Goal: Task Accomplishment & Management: Manage account settings

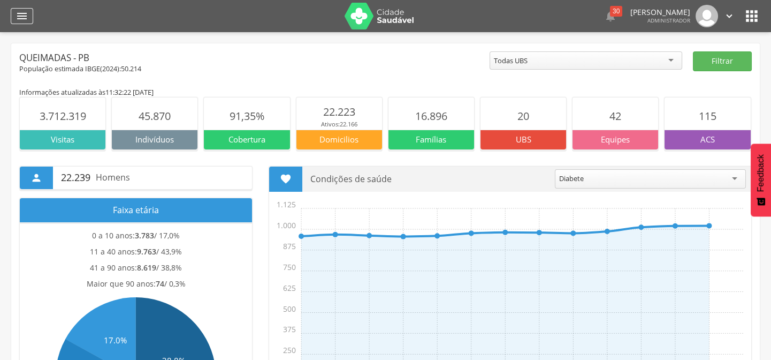
click at [27, 16] on icon "" at bounding box center [22, 16] width 13 height 13
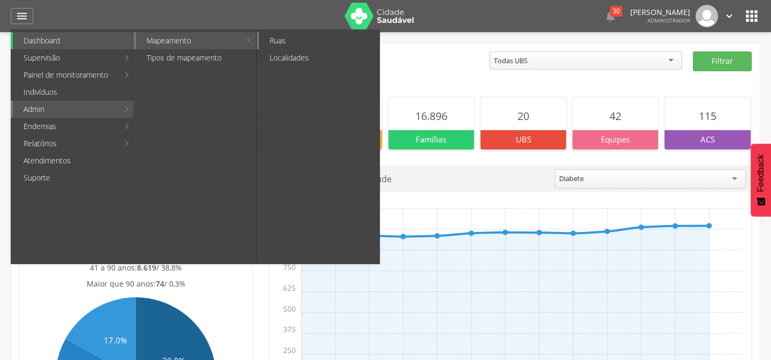
click at [280, 36] on link "Ruas" at bounding box center [319, 40] width 120 height 17
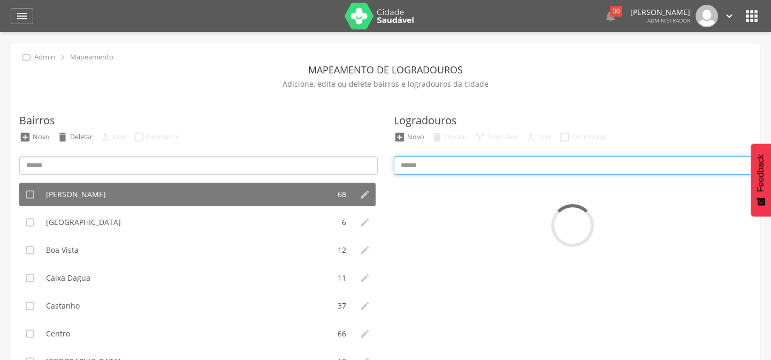
click at [423, 163] on input at bounding box center [573, 165] width 359 height 18
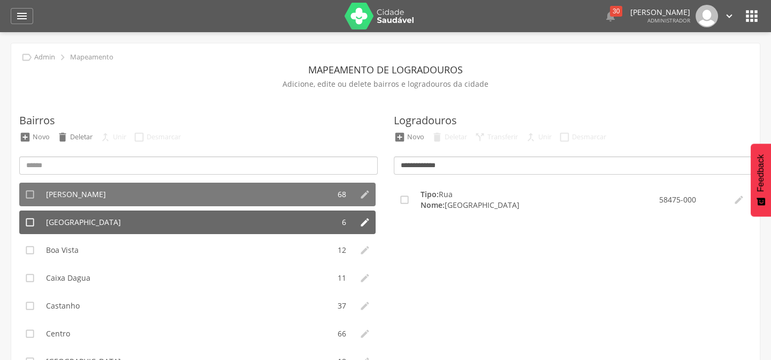
click at [79, 225] on span "[GEOGRAPHIC_DATA]" at bounding box center [83, 222] width 75 height 11
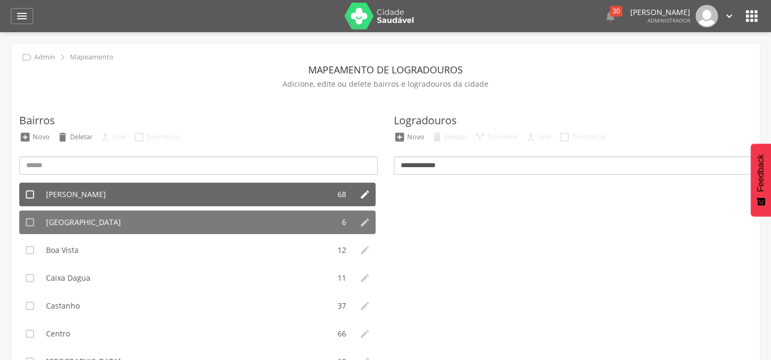
click at [85, 191] on span "[PERSON_NAME]" at bounding box center [76, 194] width 60 height 11
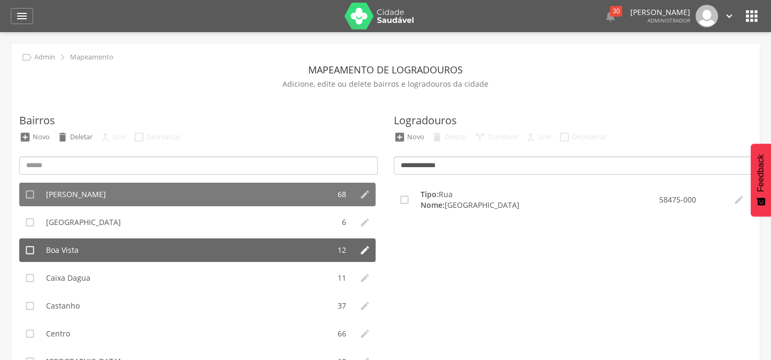
click at [64, 249] on span "Boa Vista" at bounding box center [62, 250] width 33 height 11
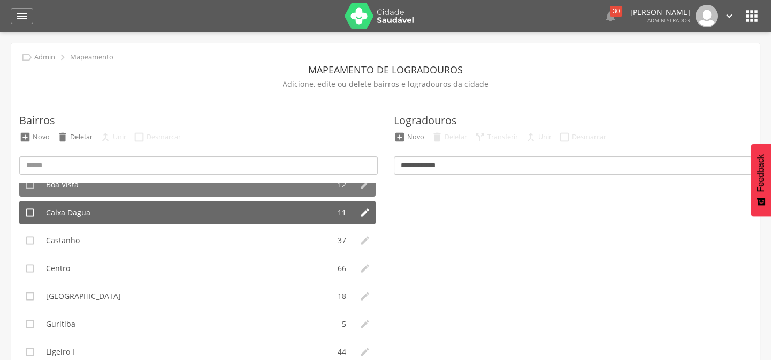
scroll to position [48, 0]
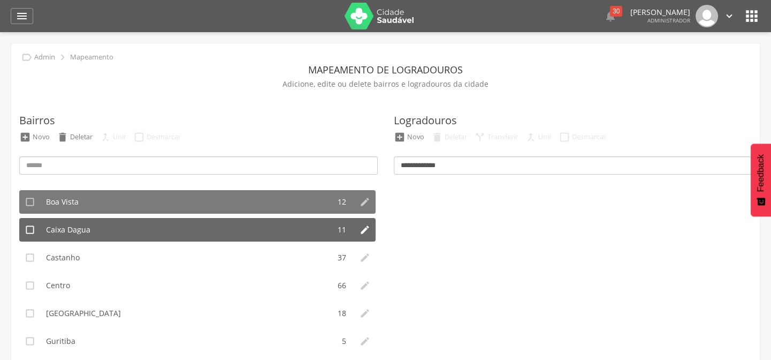
click at [74, 231] on span "Caixa Dagua" at bounding box center [68, 229] width 44 height 11
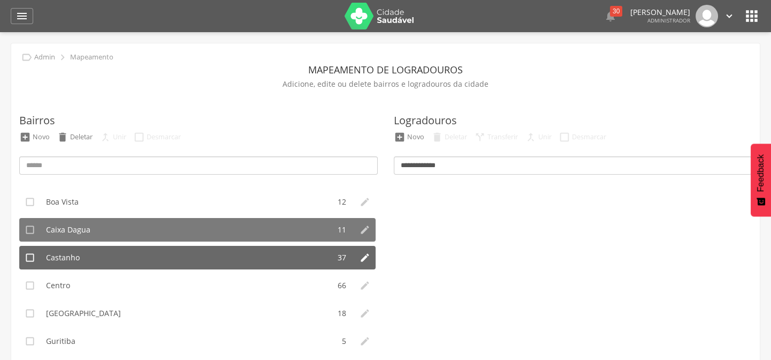
click at [64, 258] on span "Castanho" at bounding box center [63, 257] width 34 height 11
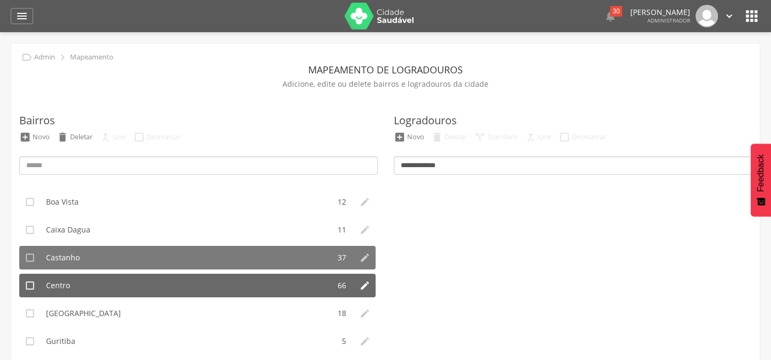
click at [70, 280] on li "Centro" at bounding box center [185, 285] width 289 height 24
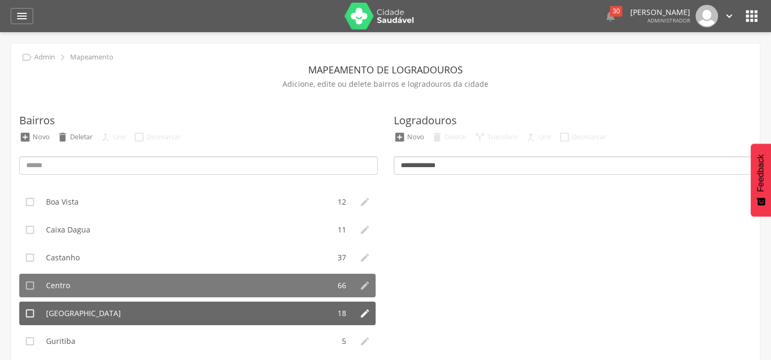
click at [74, 310] on span "[GEOGRAPHIC_DATA]" at bounding box center [83, 313] width 75 height 11
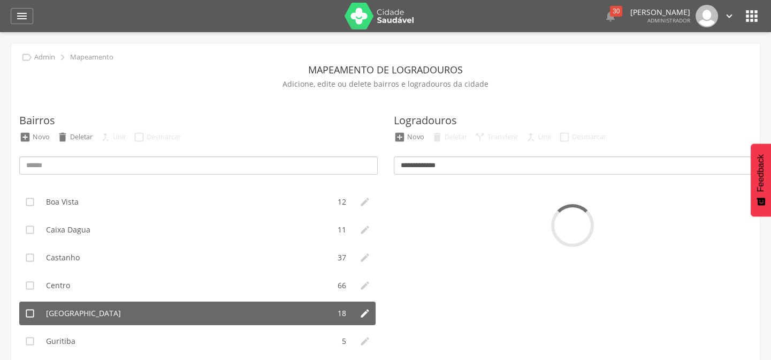
scroll to position [146, 0]
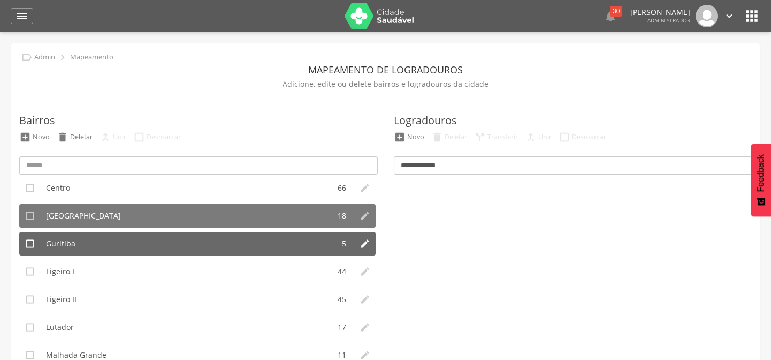
click at [77, 238] on li "Guritiba" at bounding box center [187, 244] width 293 height 24
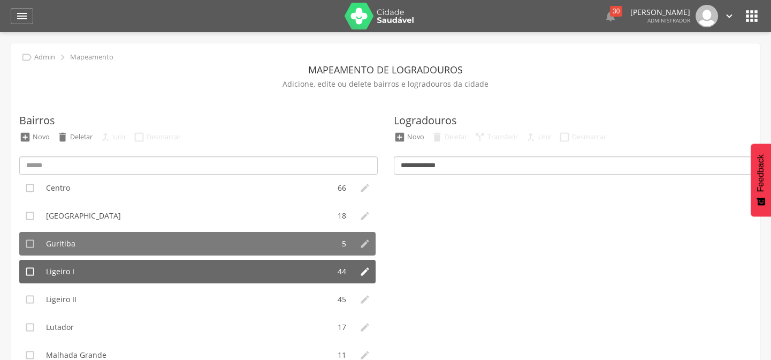
click at [70, 267] on span "Ligeiro I" at bounding box center [60, 271] width 28 height 11
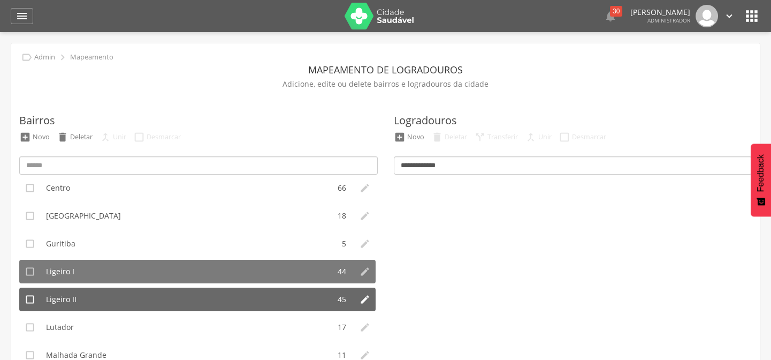
click at [62, 294] on span "Ligeiro II" at bounding box center [61, 299] width 30 height 11
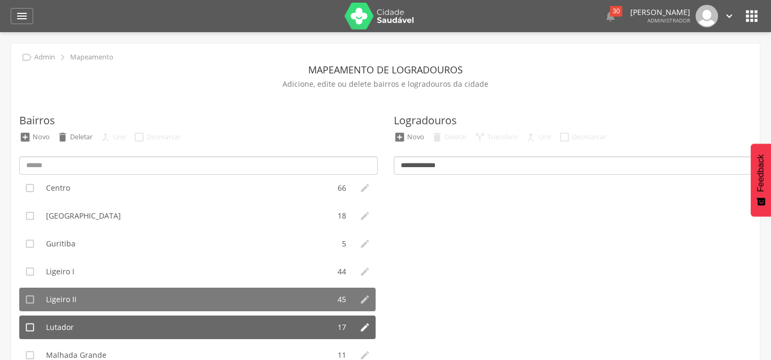
click at [61, 322] on span "Lutador" at bounding box center [60, 327] width 28 height 11
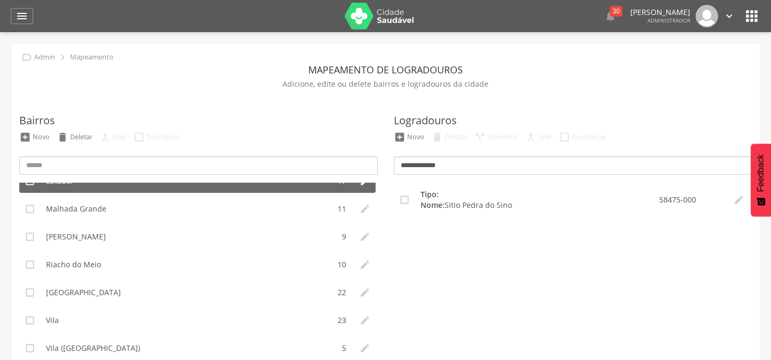
scroll to position [194, 0]
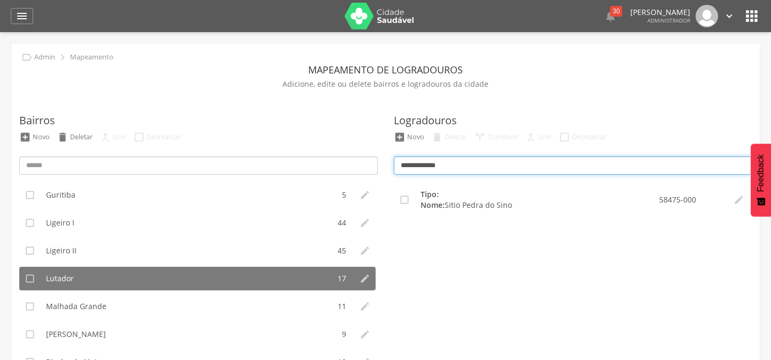
drag, startPoint x: 465, startPoint y: 161, endPoint x: 344, endPoint y: 175, distance: 122.3
click at [344, 175] on div "Bairros  Novo  Deletar  Unir  Desmarcar  Anibal Teixeira 68   Baixa Verd…" at bounding box center [385, 274] width 749 height 367
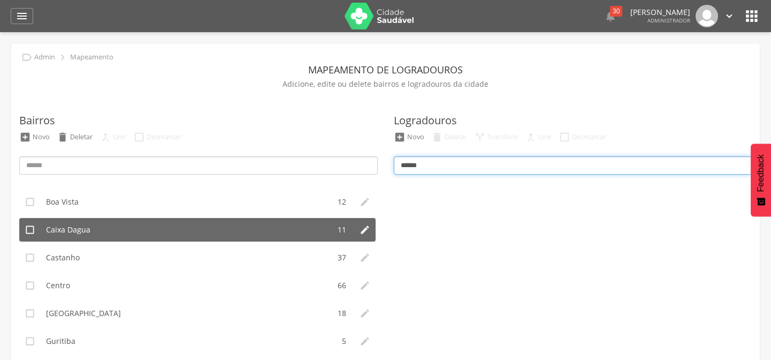
scroll to position [146, 0]
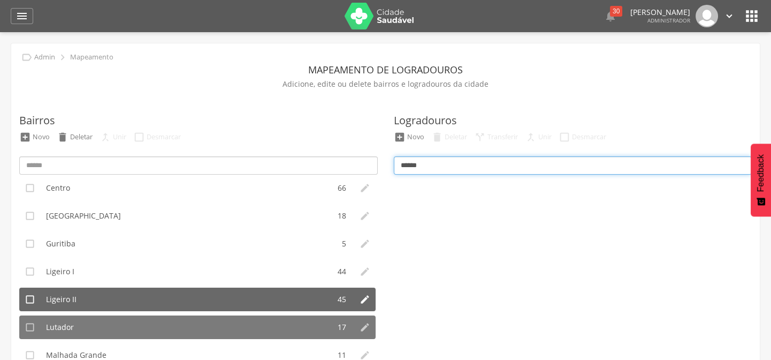
type input "******"
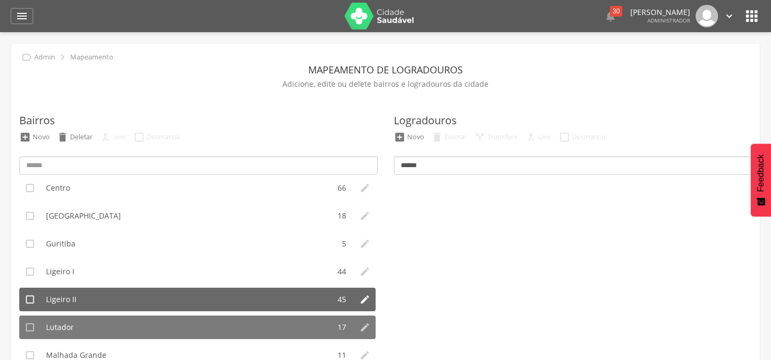
click at [75, 289] on li "Ligeiro II" at bounding box center [185, 299] width 289 height 24
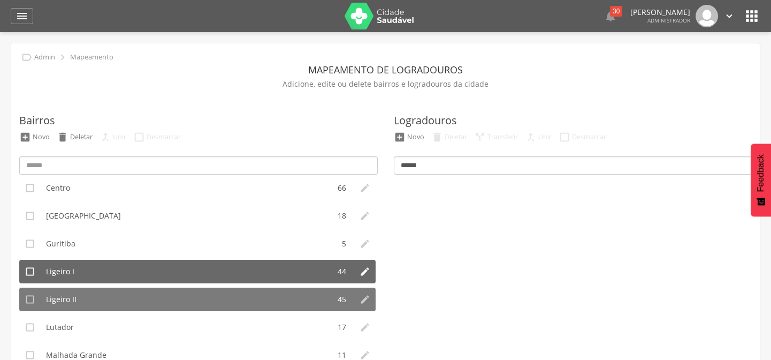
click at [73, 270] on span "Ligeiro I" at bounding box center [60, 271] width 28 height 11
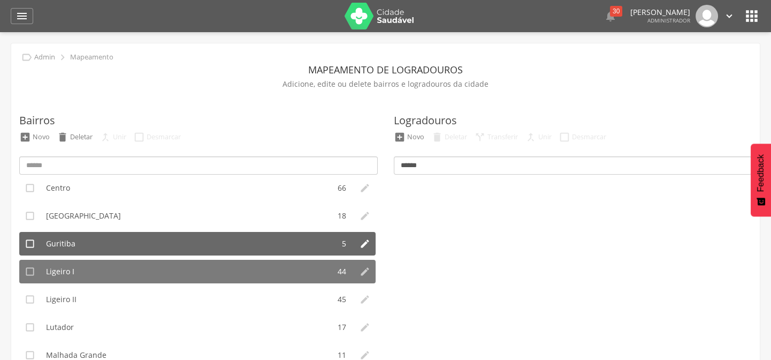
click at [72, 241] on span "Guritiba" at bounding box center [60, 243] width 29 height 11
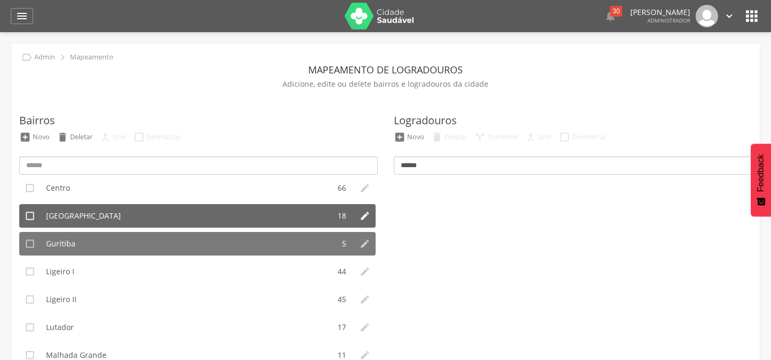
click at [74, 214] on span "[GEOGRAPHIC_DATA]" at bounding box center [83, 215] width 75 height 11
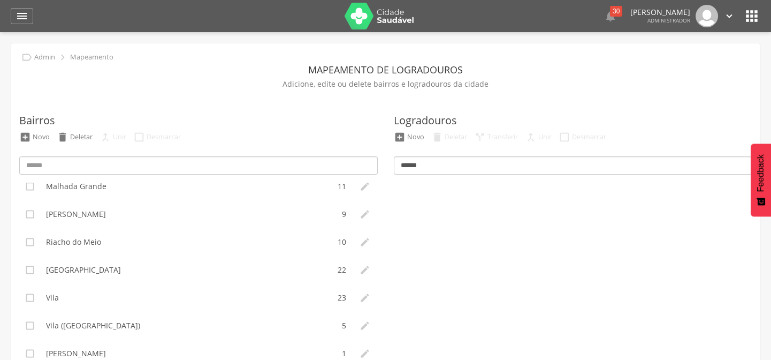
scroll to position [316, 0]
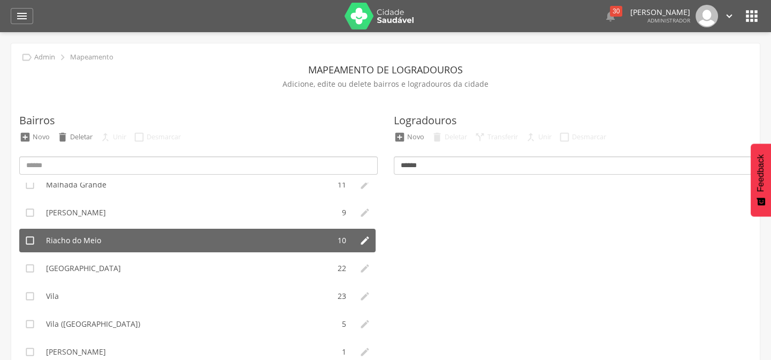
click at [74, 235] on span "Riacho do Meio" at bounding box center [73, 240] width 55 height 11
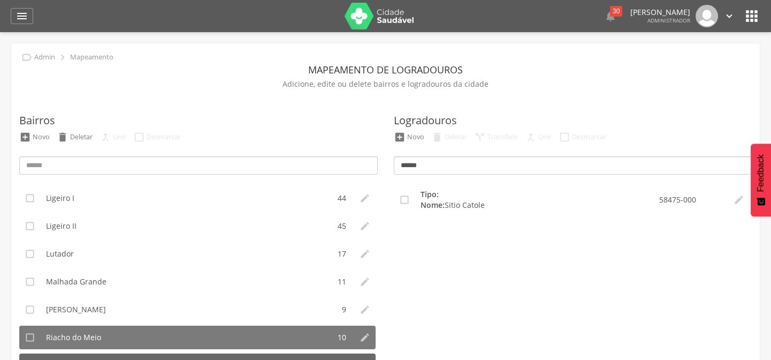
scroll to position [268, 0]
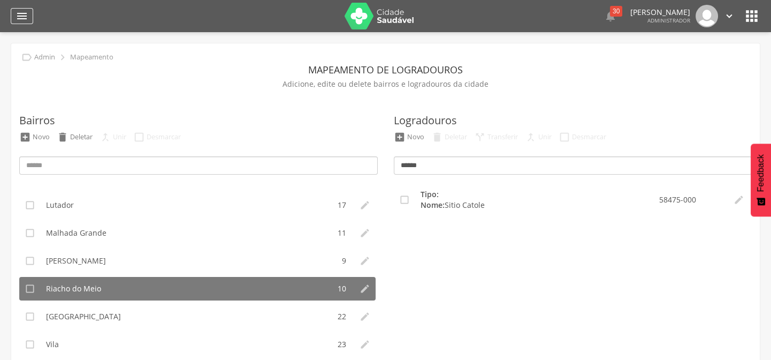
click at [28, 11] on div "" at bounding box center [22, 16] width 22 height 16
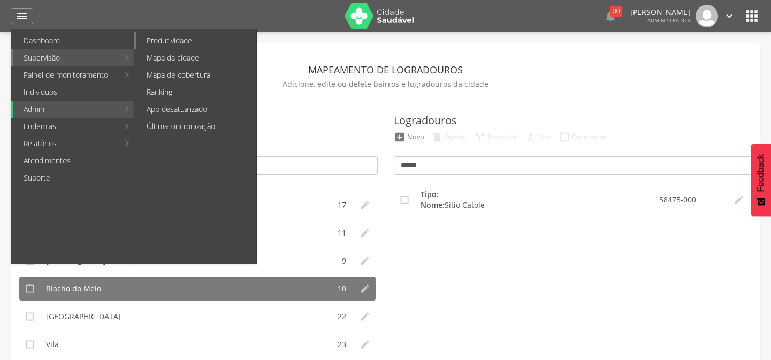
click at [173, 34] on link "Produtividade" at bounding box center [196, 40] width 120 height 17
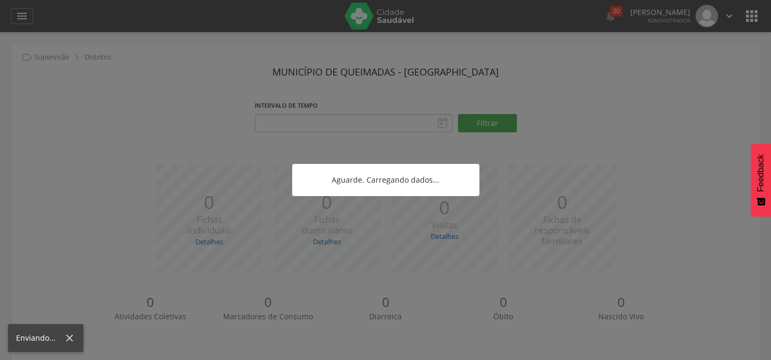
type input "**********"
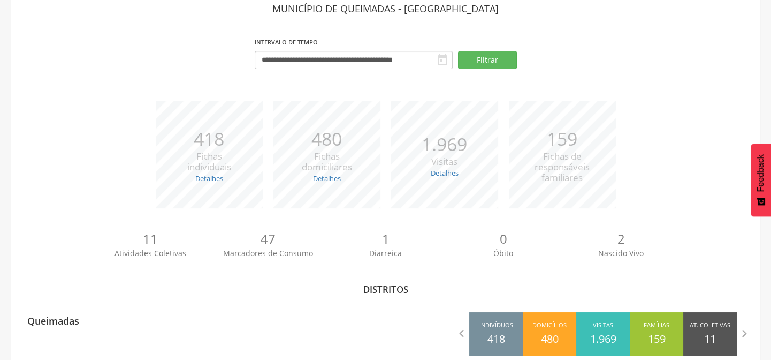
scroll to position [34, 0]
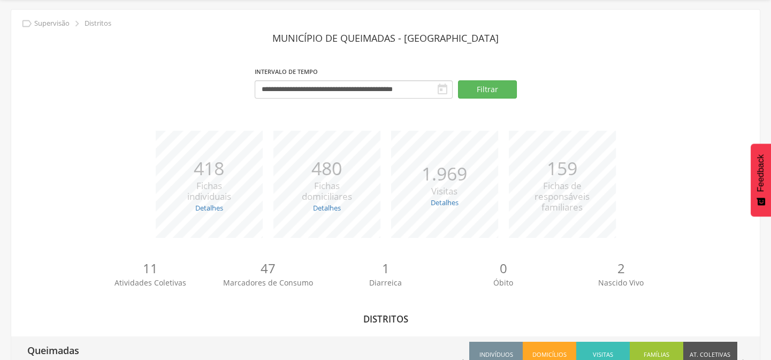
click at [79, 350] on p "Queimadas" at bounding box center [53, 346] width 52 height 21
type input "**********"
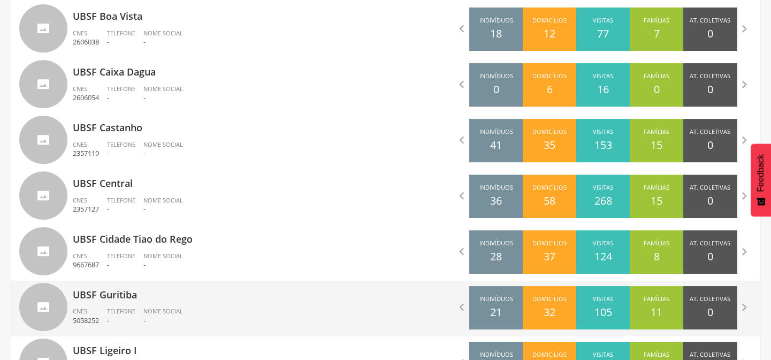
scroll to position [498, 0]
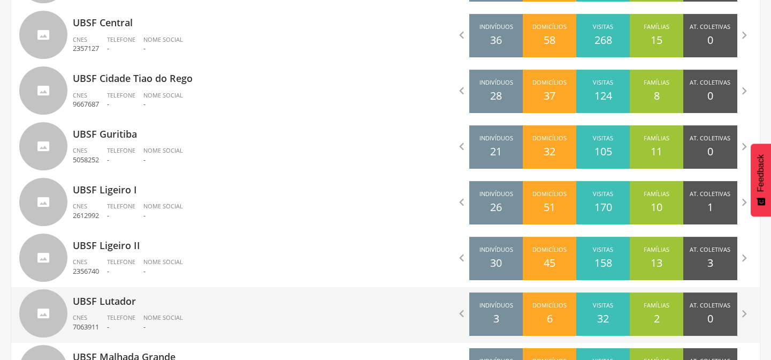
click at [107, 302] on p "UBSF Lutador" at bounding box center [225, 297] width 305 height 21
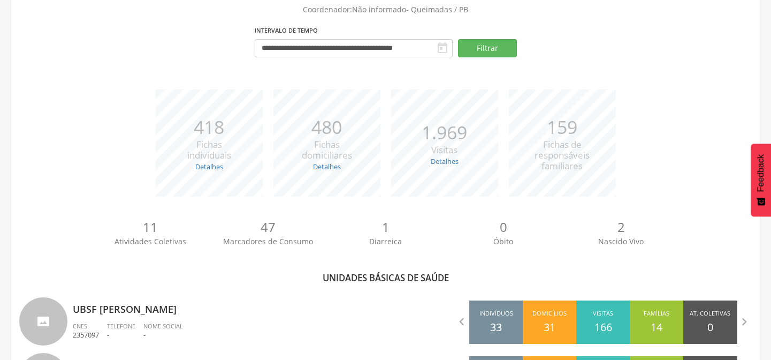
type input "**********"
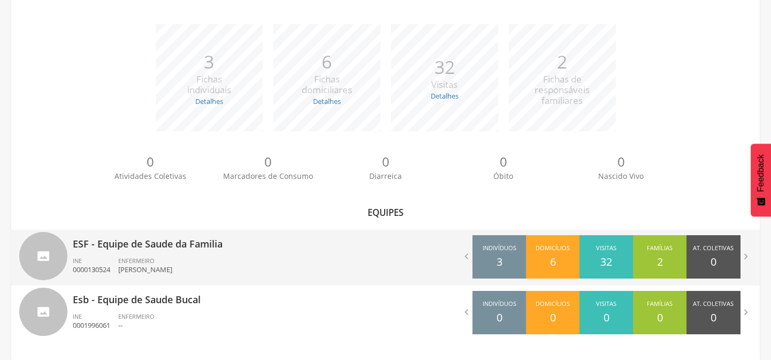
click at [176, 246] on p "ESF - Equipe de Saude da Familia" at bounding box center [225, 240] width 305 height 21
type input "**********"
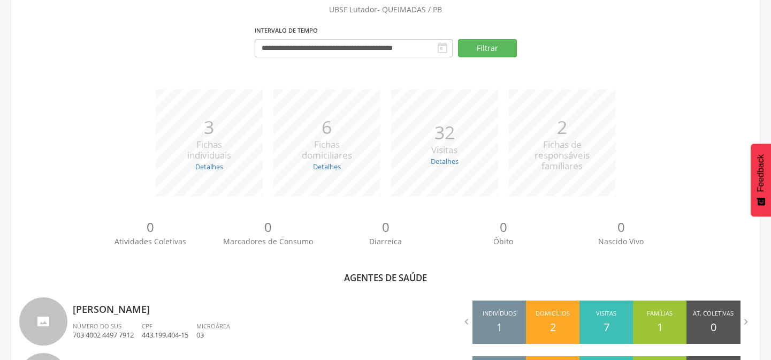
scroll to position [500, 0]
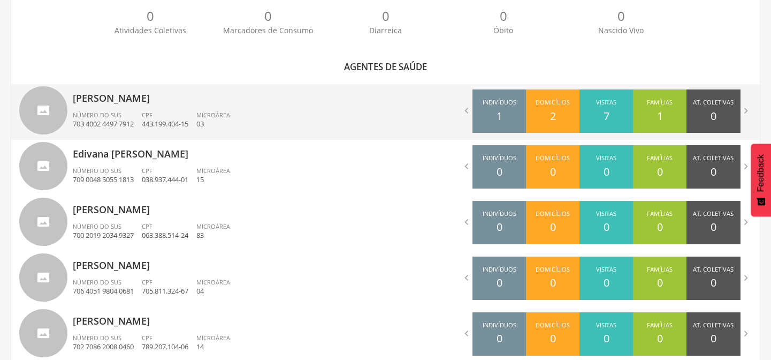
click at [124, 103] on p "Antonia Costa Silva" at bounding box center [225, 94] width 305 height 21
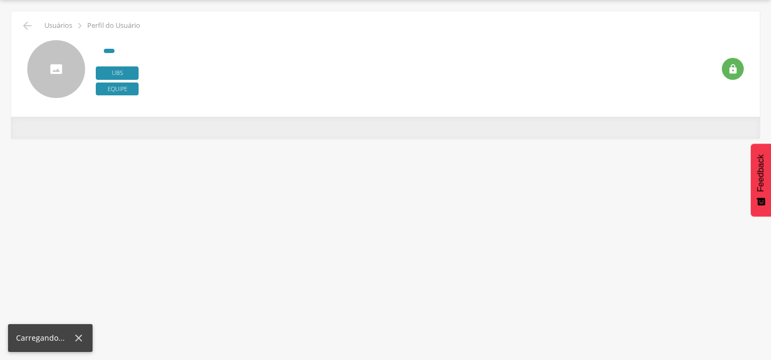
scroll to position [32, 0]
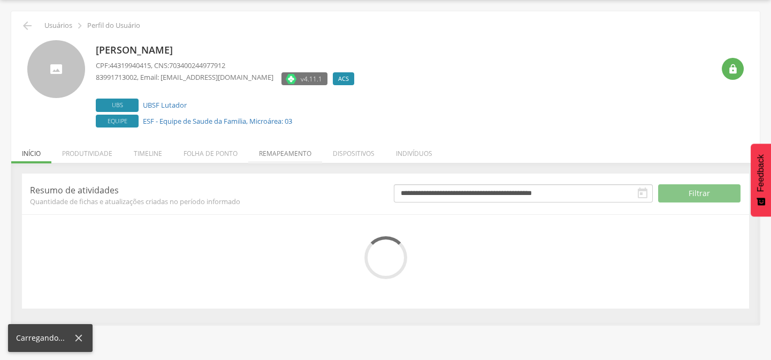
click at [294, 154] on div " Usuários  Perfil do Usuário Antonia Costa Silva CPF: 44319940415 , CNS: 7034…" at bounding box center [385, 167] width 749 height 313
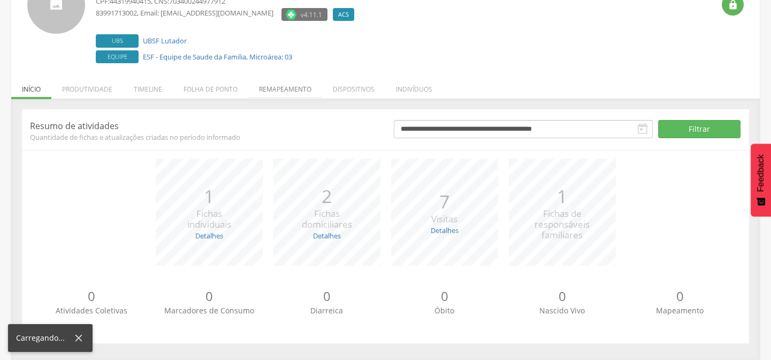
click at [280, 87] on li "Remapeamento" at bounding box center [285, 86] width 74 height 25
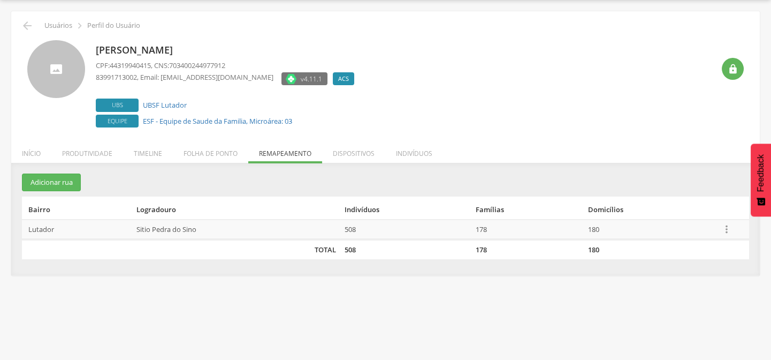
click at [727, 226] on icon "" at bounding box center [727, 229] width 12 height 12
click at [668, 161] on link "Editar" at bounding box center [689, 160] width 85 height 13
type input "***"
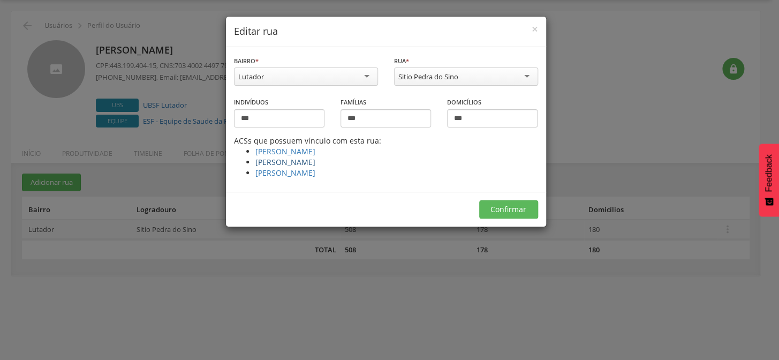
click at [280, 164] on link "Germana Pereira de Sousa" at bounding box center [285, 162] width 60 height 10
click at [533, 30] on span "×" at bounding box center [534, 28] width 6 height 15
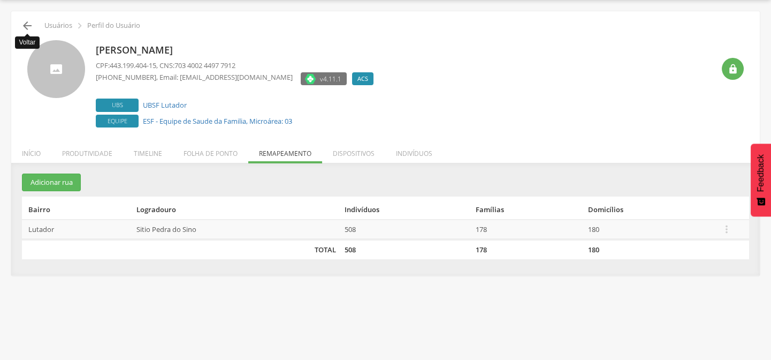
click at [27, 28] on icon "" at bounding box center [27, 25] width 13 height 13
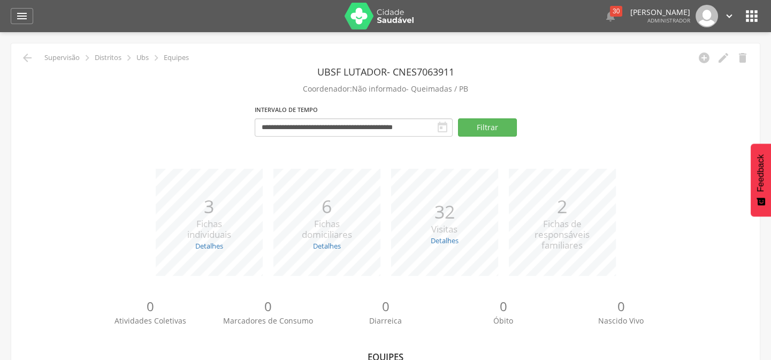
click at [8, 4] on header " Dashboard Supervisão Produtividade Mapa da cidade Mapa de cobertura Ranking A…" at bounding box center [385, 16] width 771 height 32
click at [16, 19] on icon "" at bounding box center [22, 16] width 13 height 13
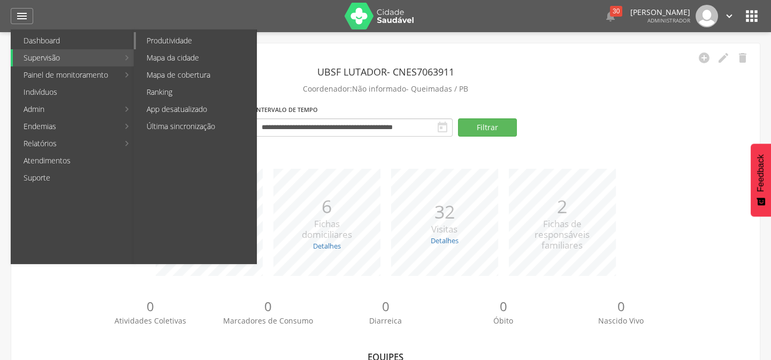
click at [166, 37] on link "Produtividade" at bounding box center [196, 40] width 120 height 17
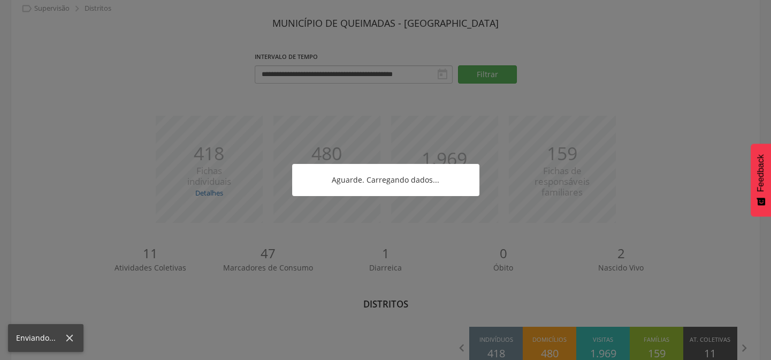
scroll to position [82, 0]
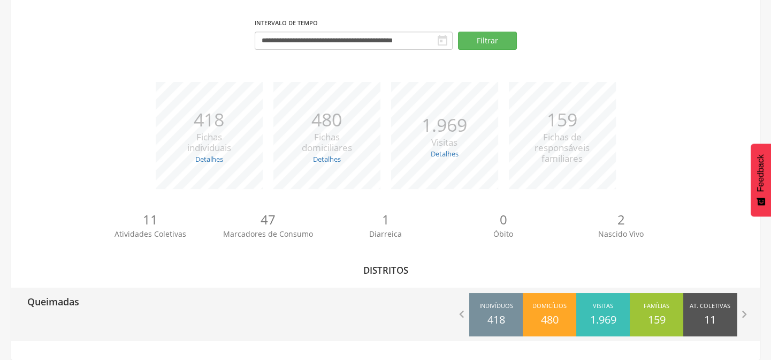
click at [58, 308] on p "Queimadas" at bounding box center [53, 297] width 52 height 21
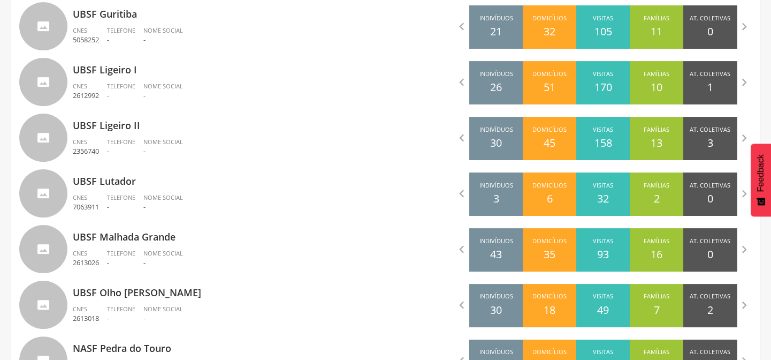
scroll to position [1006, 0]
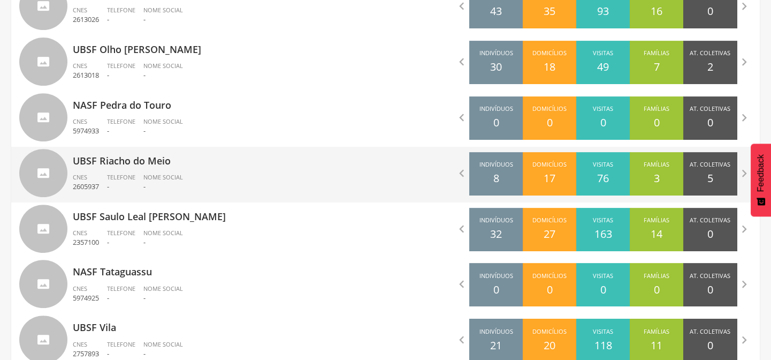
click at [134, 159] on p "UBSF Riacho do Meio" at bounding box center [225, 157] width 305 height 21
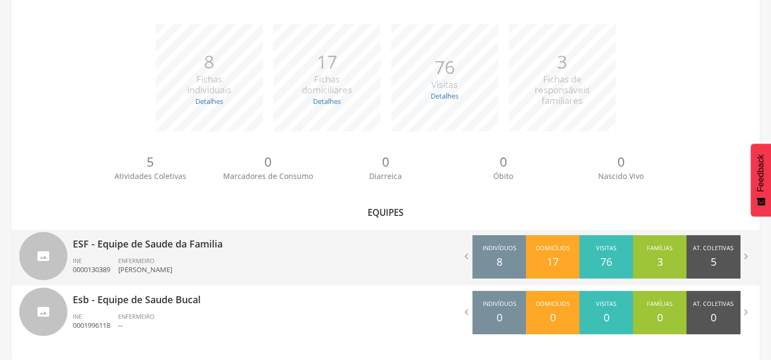
click at [136, 237] on p "ESF - Equipe de Saude da Familia" at bounding box center [225, 240] width 305 height 21
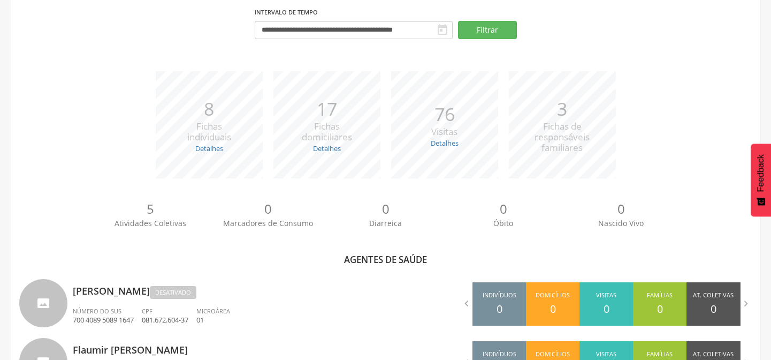
scroll to position [500, 0]
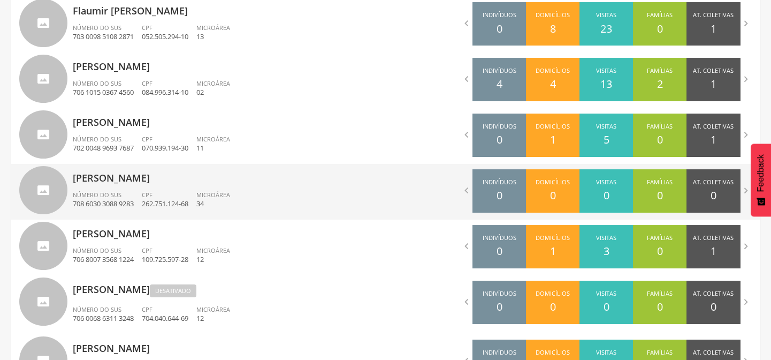
click at [119, 200] on p "708 6030 3088 9283" at bounding box center [103, 204] width 61 height 10
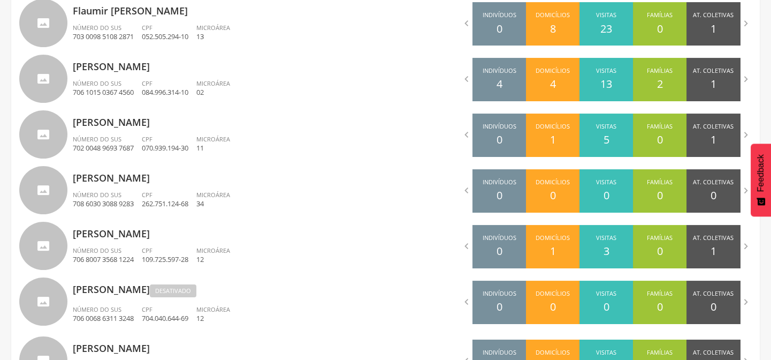
scroll to position [32, 0]
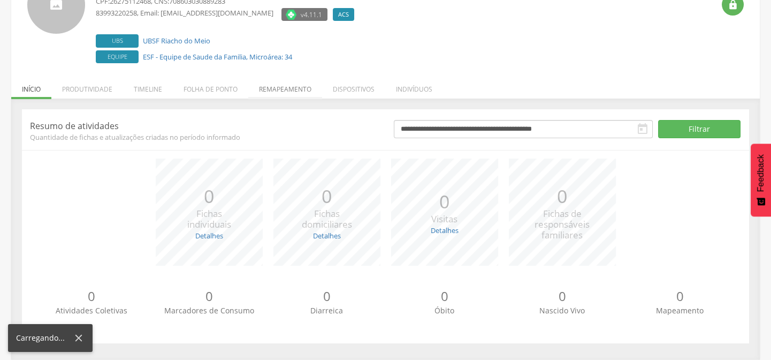
click at [284, 155] on div "**********" at bounding box center [385, 226] width 727 height 234
click at [302, 83] on li "Remapeamento" at bounding box center [285, 86] width 74 height 25
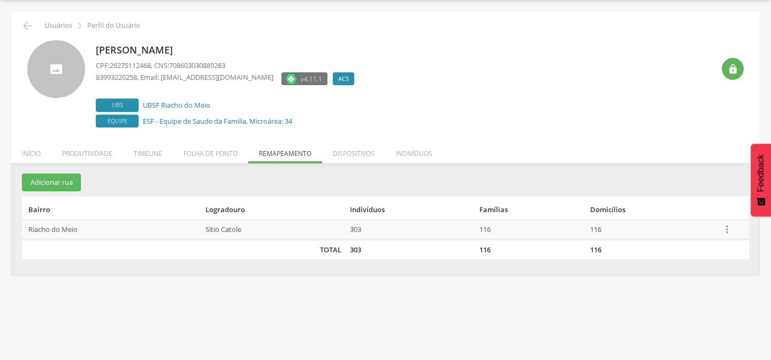
click at [727, 226] on icon "" at bounding box center [727, 229] width 12 height 12
click at [664, 155] on link "Editar" at bounding box center [690, 160] width 85 height 13
type input "***"
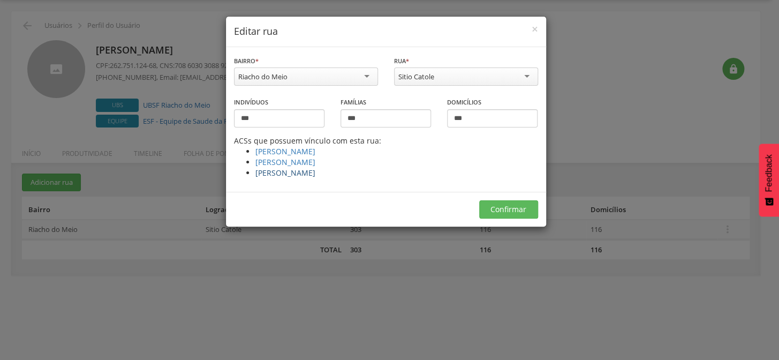
click at [273, 173] on link "[PERSON_NAME]" at bounding box center [285, 172] width 60 height 10
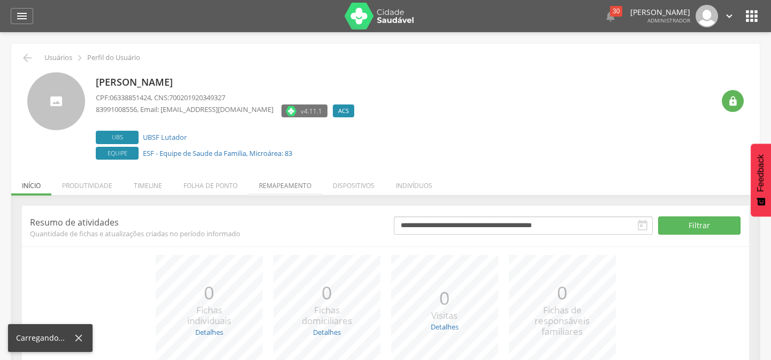
click at [292, 185] on li "Remapeamento" at bounding box center [285, 182] width 74 height 25
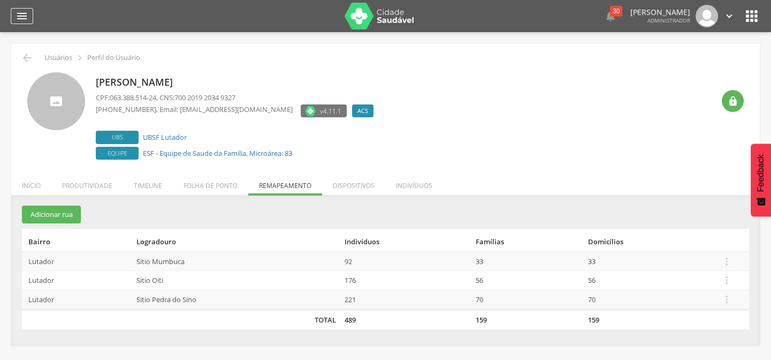
click at [26, 17] on icon "" at bounding box center [22, 16] width 13 height 13
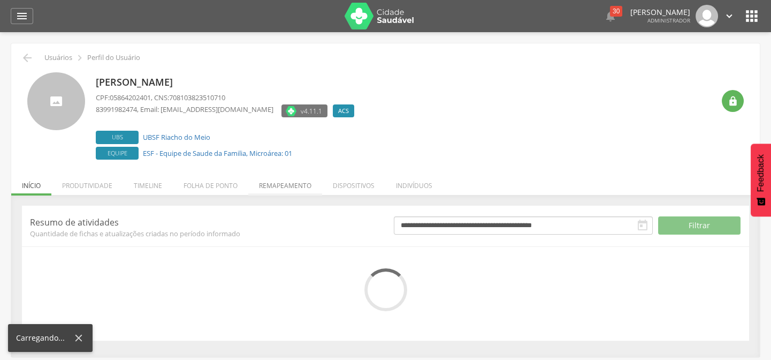
click at [274, 187] on li "Remapeamento" at bounding box center [285, 182] width 74 height 25
